Goal: Task Accomplishment & Management: Manage account settings

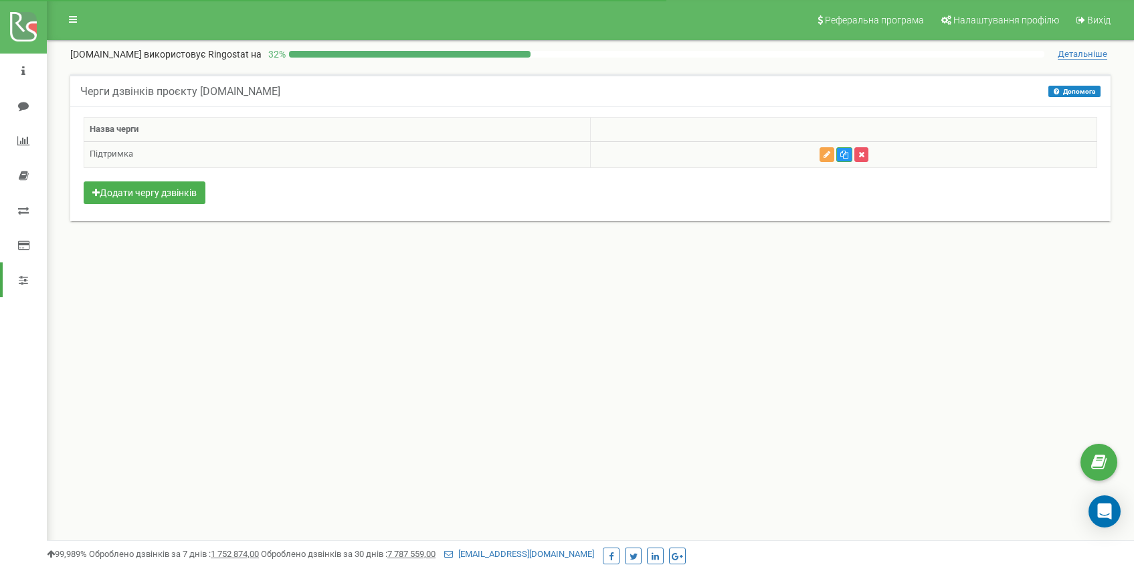
click at [826, 155] on icon "button" at bounding box center [827, 155] width 7 height 8
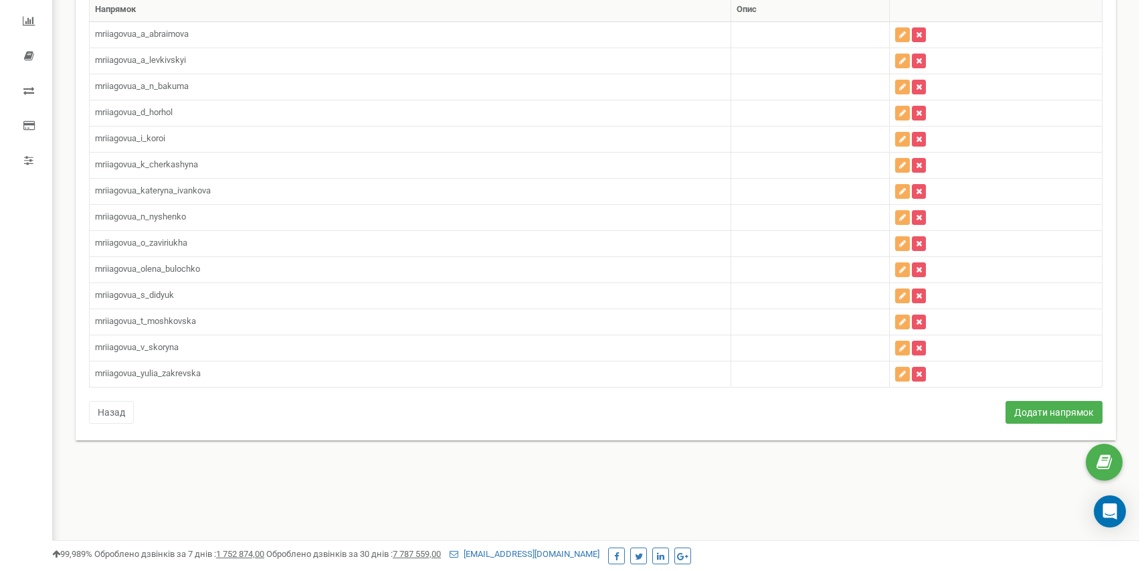
scroll to position [96, 0]
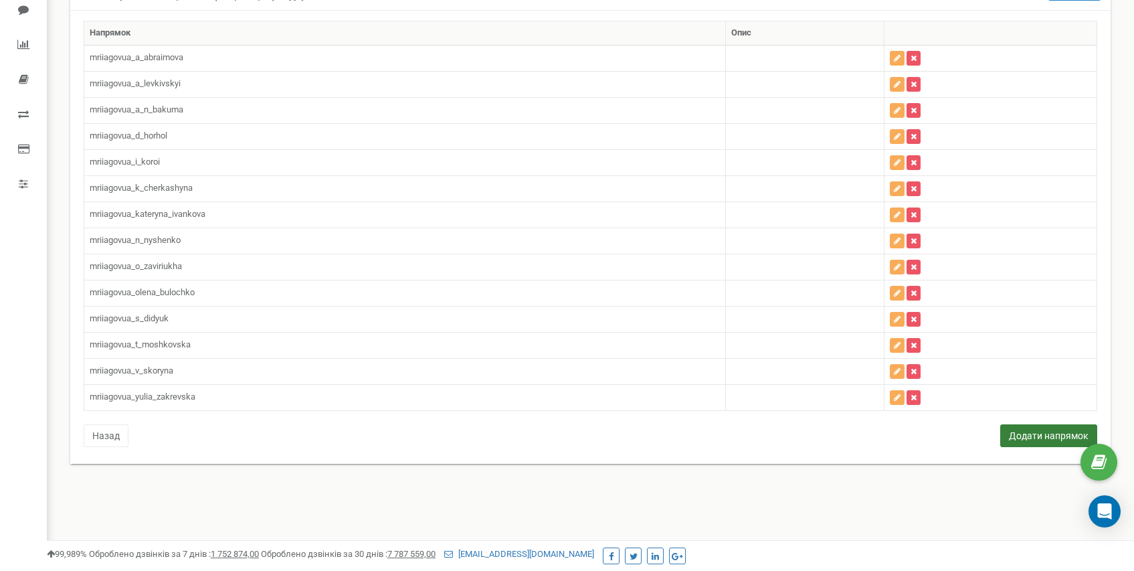
click at [1055, 436] on button "Додати напрямок" at bounding box center [1048, 435] width 97 height 23
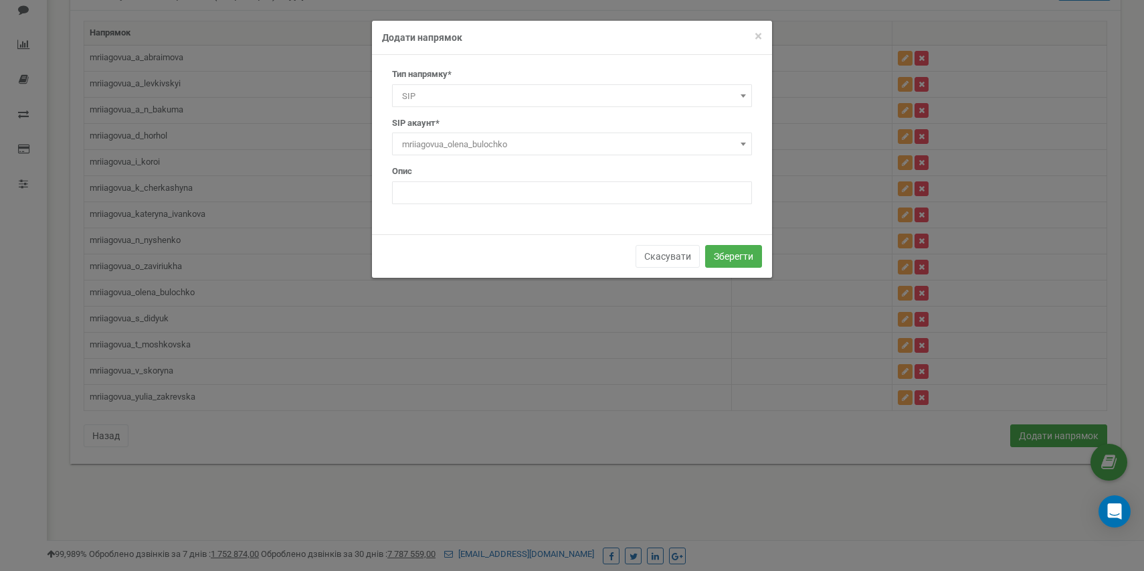
click at [468, 147] on span "mriiagovua_olena_bulochko" at bounding box center [572, 144] width 351 height 19
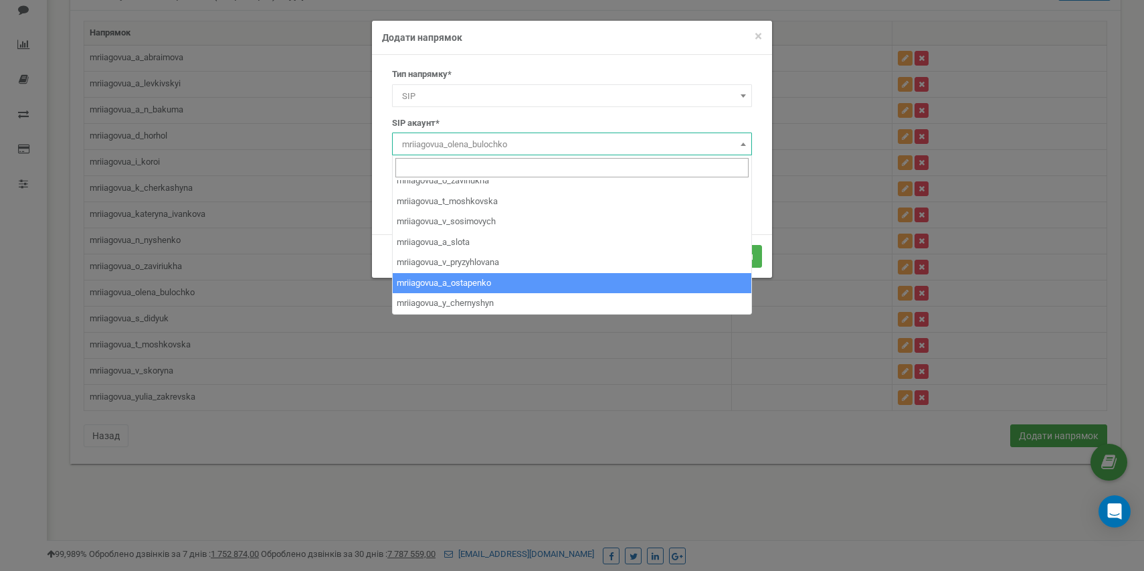
scroll to position [275, 0]
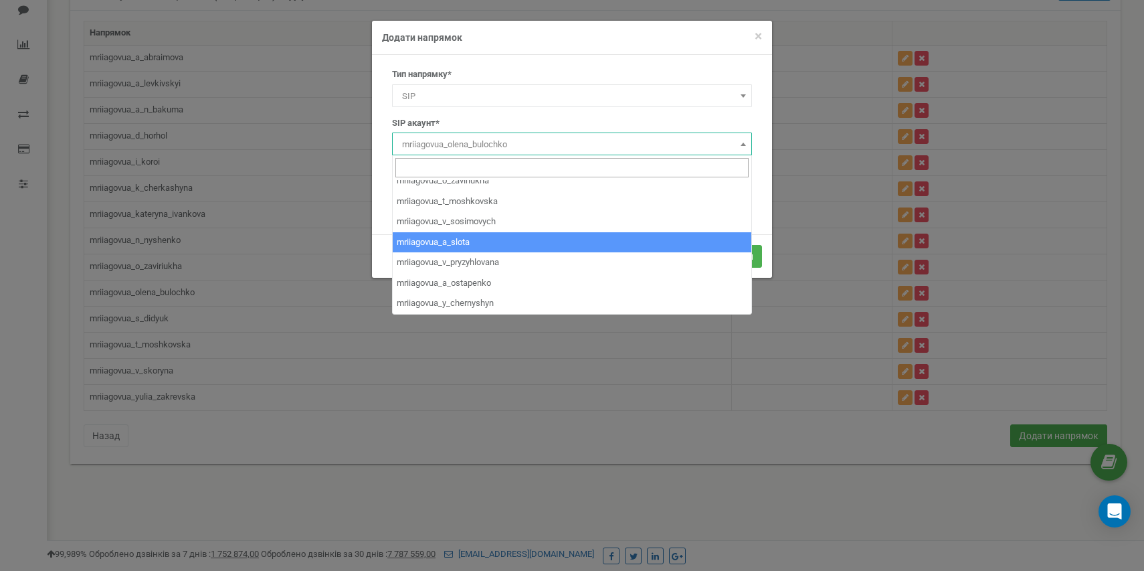
select select "mriiagovua_a_slota"
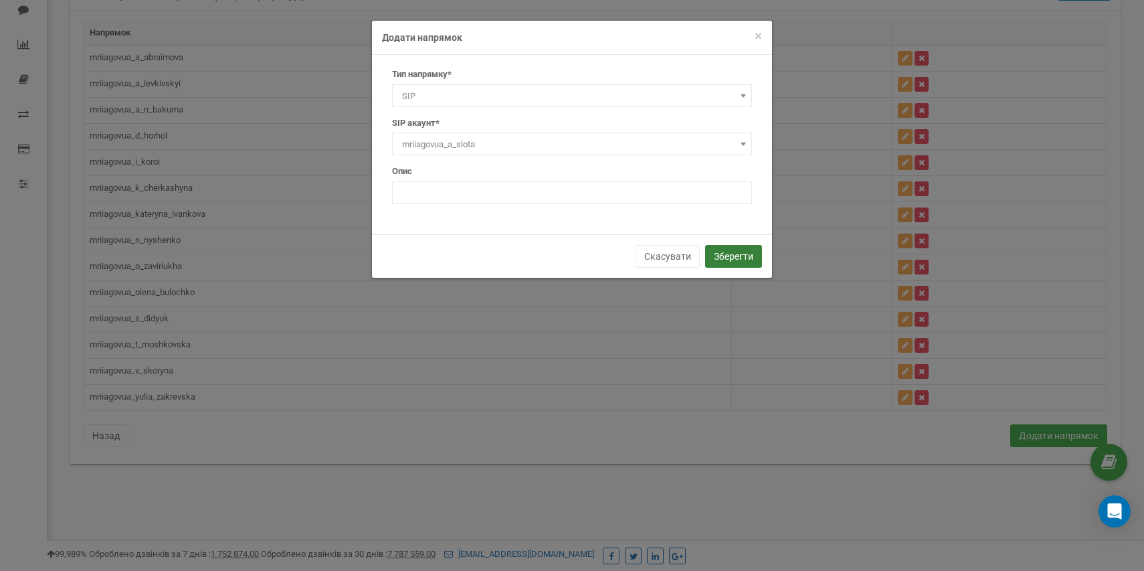
click at [725, 260] on button "Зберегти" at bounding box center [733, 256] width 57 height 23
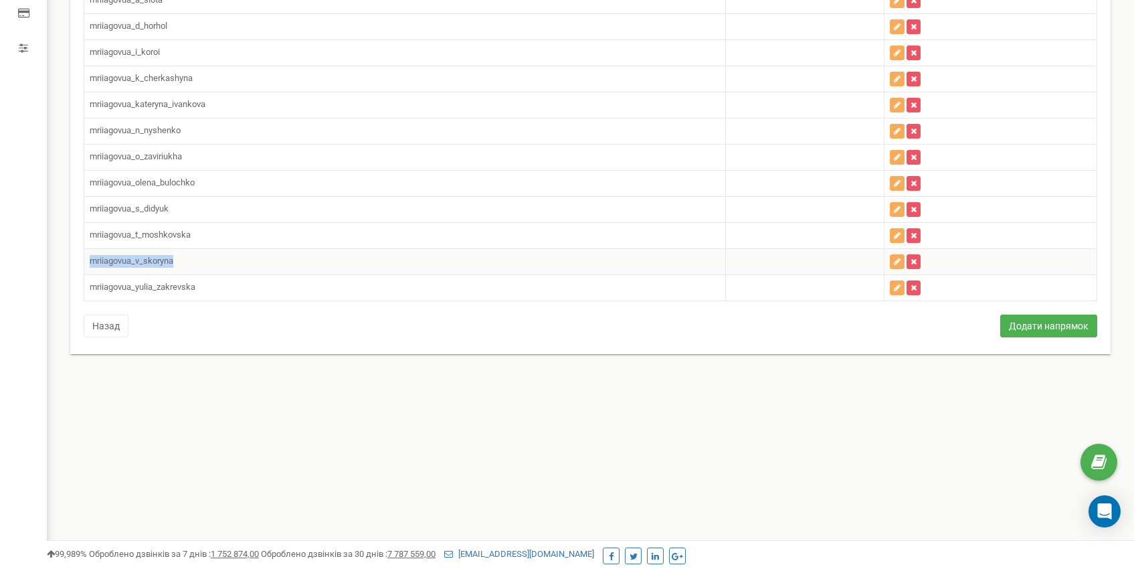
drag, startPoint x: 234, startPoint y: 262, endPoint x: 110, endPoint y: 253, distance: 124.1
click at [110, 253] on td "mriiagovua_v_skoryna" at bounding box center [405, 261] width 642 height 26
drag, startPoint x: 163, startPoint y: 237, endPoint x: 95, endPoint y: 234, distance: 68.3
click at [95, 234] on td "mriiagovua_t_moshkovska" at bounding box center [405, 235] width 642 height 26
drag, startPoint x: 153, startPoint y: 209, endPoint x: 116, endPoint y: 203, distance: 37.3
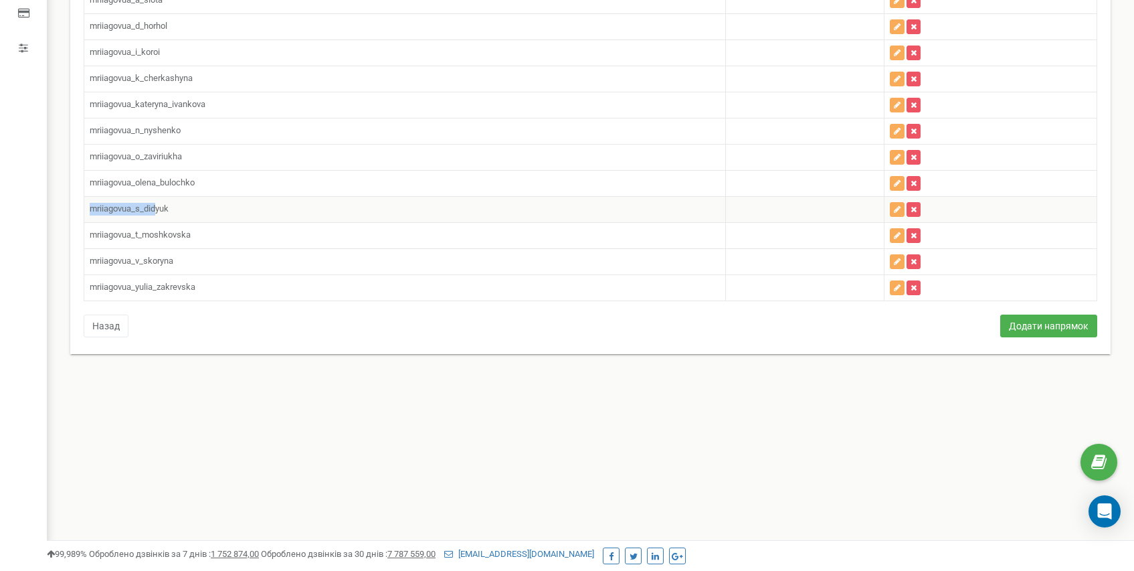
click at [116, 203] on td "mriiagovua_s_didyuk" at bounding box center [405, 209] width 642 height 26
drag, startPoint x: 165, startPoint y: 155, endPoint x: 91, endPoint y: 147, distance: 74.0
click at [91, 147] on td "mriiagovua_o_zaviriukha" at bounding box center [405, 157] width 642 height 26
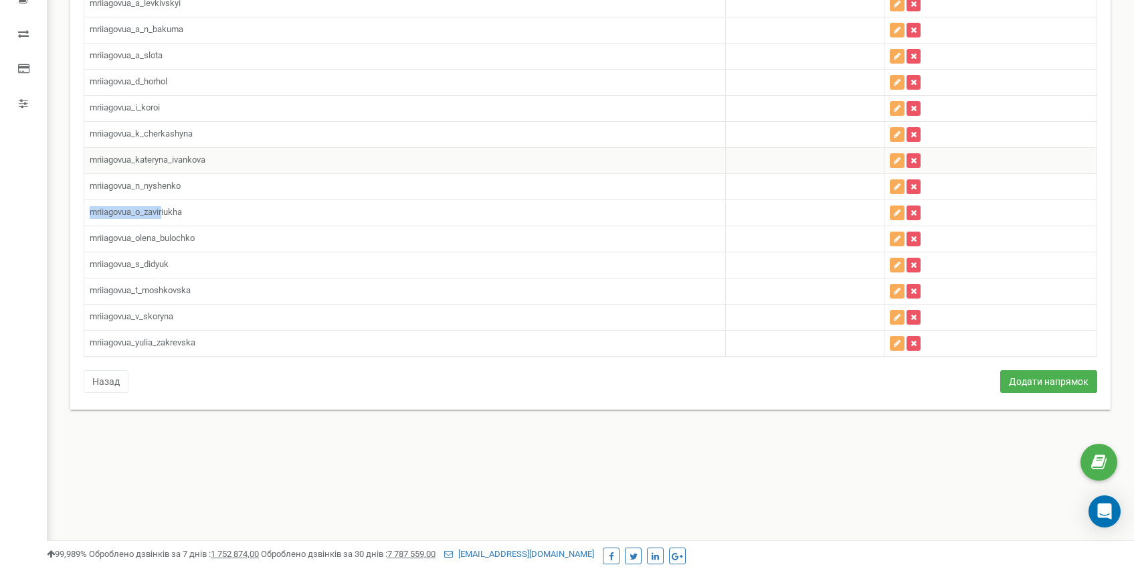
scroll to position [164, 0]
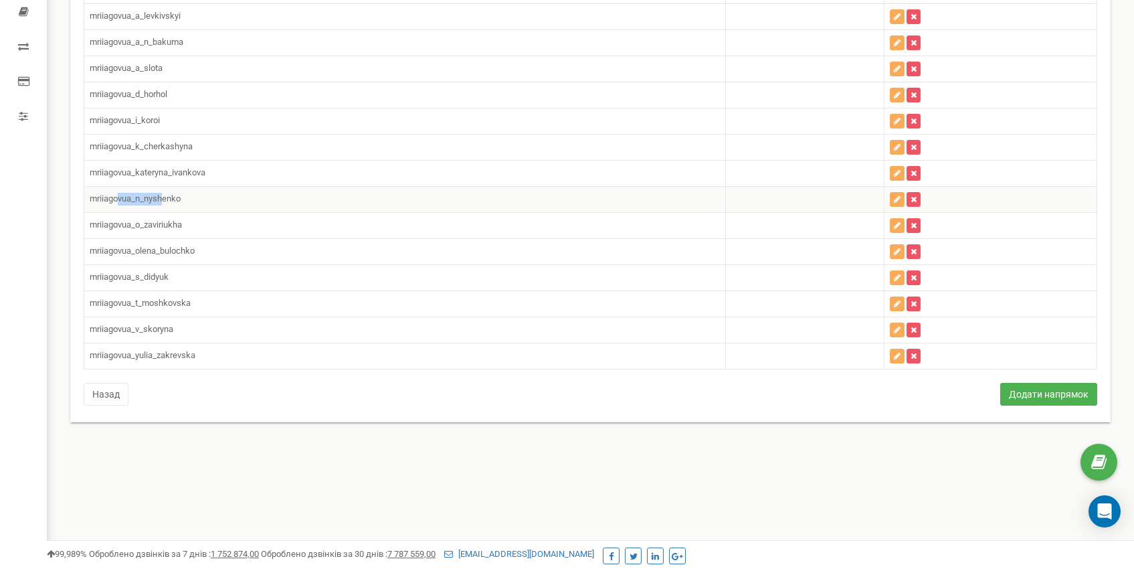
drag, startPoint x: 157, startPoint y: 199, endPoint x: 118, endPoint y: 198, distance: 38.8
click at [118, 198] on td "mriiagovua_n_nyshenko" at bounding box center [405, 199] width 642 height 26
drag, startPoint x: 163, startPoint y: 147, endPoint x: 101, endPoint y: 151, distance: 61.7
click at [98, 147] on td "mriiagovua_k_cherkashyna" at bounding box center [405, 147] width 642 height 26
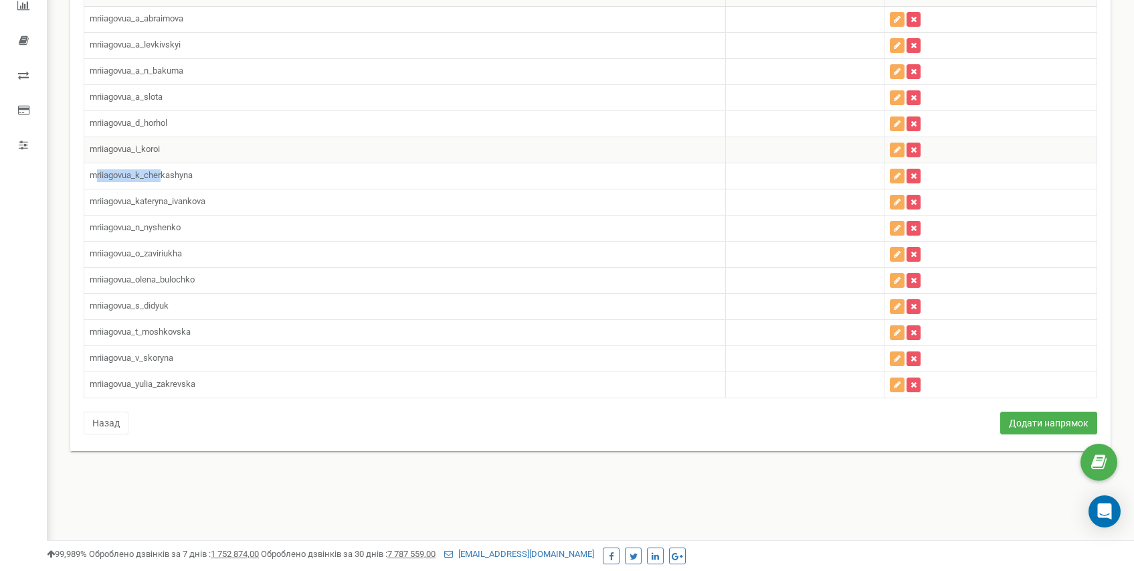
scroll to position [72, 0]
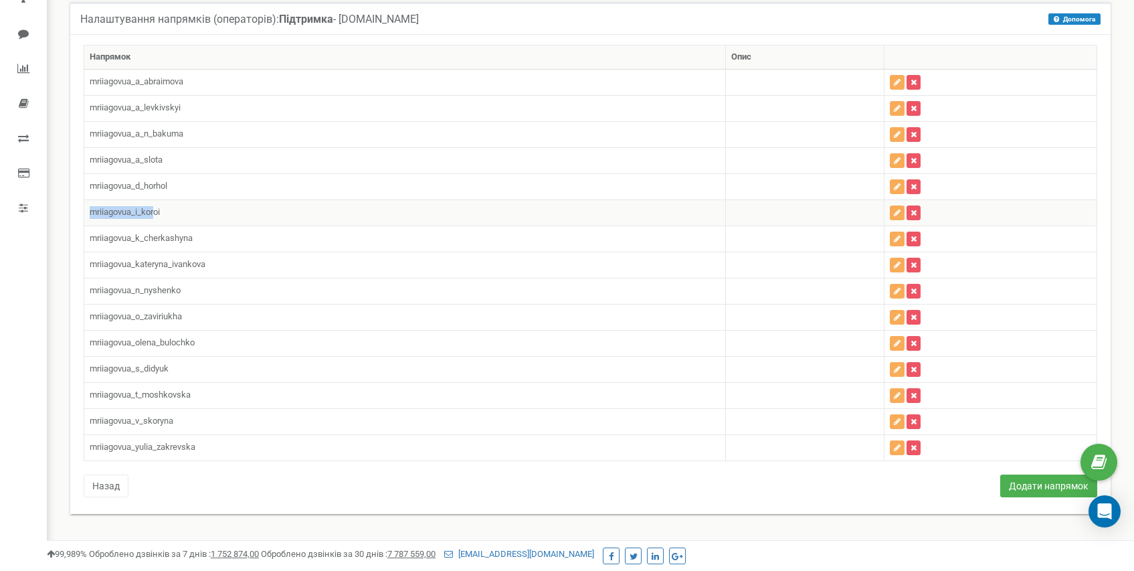
drag, startPoint x: 154, startPoint y: 212, endPoint x: 151, endPoint y: 200, distance: 12.5
click at [92, 206] on td "mriiagovua_i_koroi" at bounding box center [405, 212] width 642 height 26
drag, startPoint x: 153, startPoint y: 161, endPoint x: 81, endPoint y: 155, distance: 72.5
click at [81, 155] on div "Напрямок Опис mriiagovua_a_abraimova mriiagovua_a_levkivskyi mriiagovua_a_n_bak…" at bounding box center [591, 273] width 1034 height 456
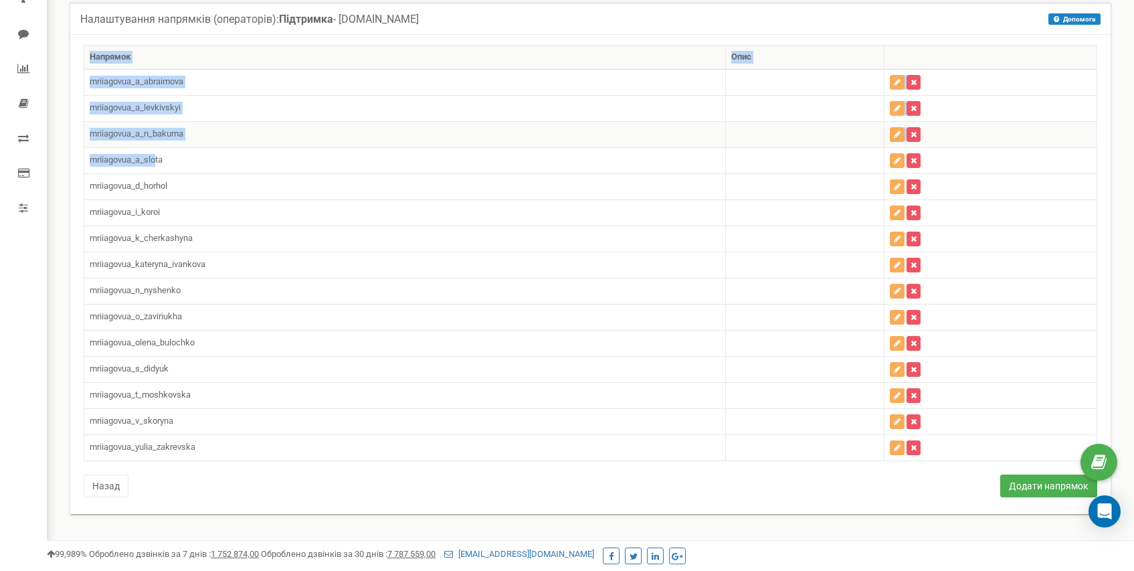
click at [256, 143] on td "mriiagovua_a_n_bakuma" at bounding box center [405, 134] width 642 height 26
drag, startPoint x: 175, startPoint y: 134, endPoint x: 108, endPoint y: 120, distance: 67.6
click at [101, 122] on td "mriiagovua_a_n_bakuma" at bounding box center [405, 134] width 642 height 26
drag, startPoint x: 146, startPoint y: 106, endPoint x: 96, endPoint y: 98, distance: 50.8
click at [89, 98] on td "mriiagovua_a_levkivskyi" at bounding box center [405, 108] width 642 height 26
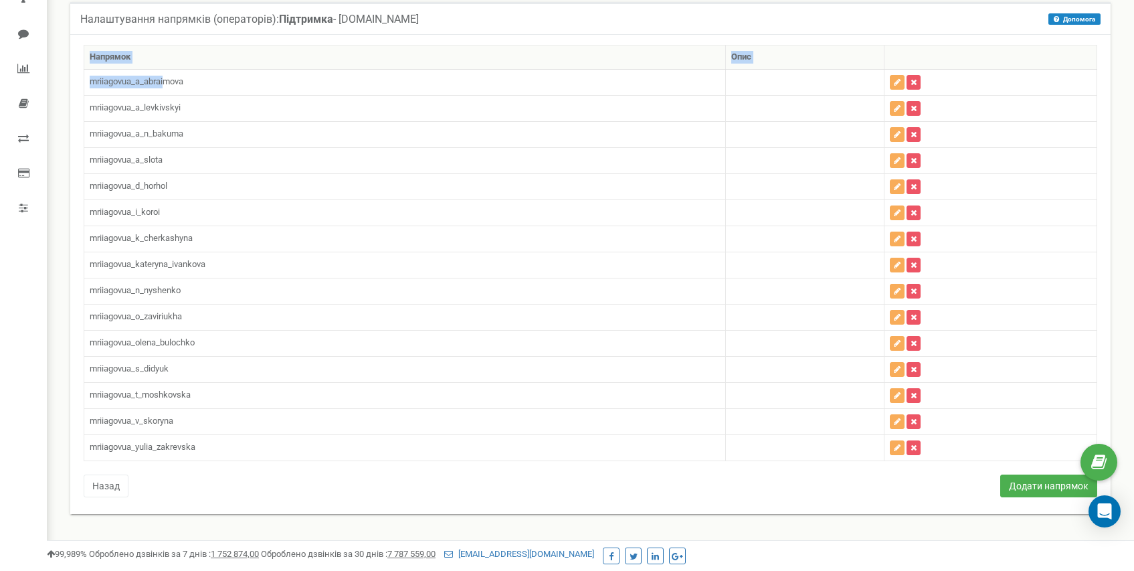
drag, startPoint x: 166, startPoint y: 83, endPoint x: 52, endPoint y: 76, distance: 113.9
click at [52, 76] on div "Реферальна програма Налаштування профілю Вихід [DOMAIN_NAME] використовує Ringo…" at bounding box center [590, 329] width 1087 height 803
click at [365, 490] on div "Напрямок Опис mriiagovua_a_abraimova mriiagovua_a_levkivskyi mriiagovua_a_n_bak…" at bounding box center [591, 273] width 1034 height 456
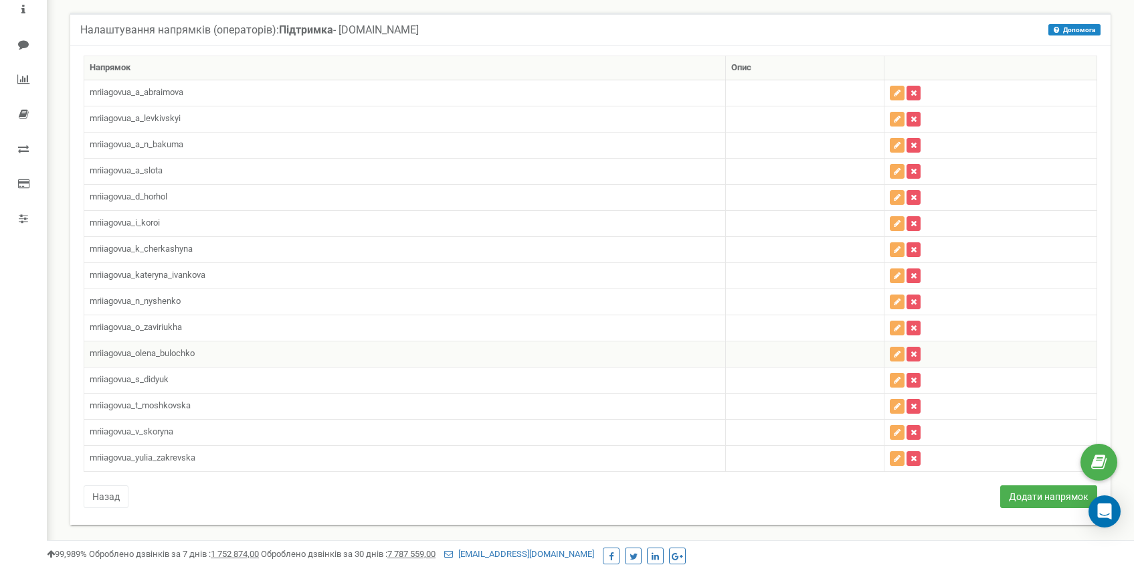
scroll to position [0, 0]
